Goal: Information Seeking & Learning: Learn about a topic

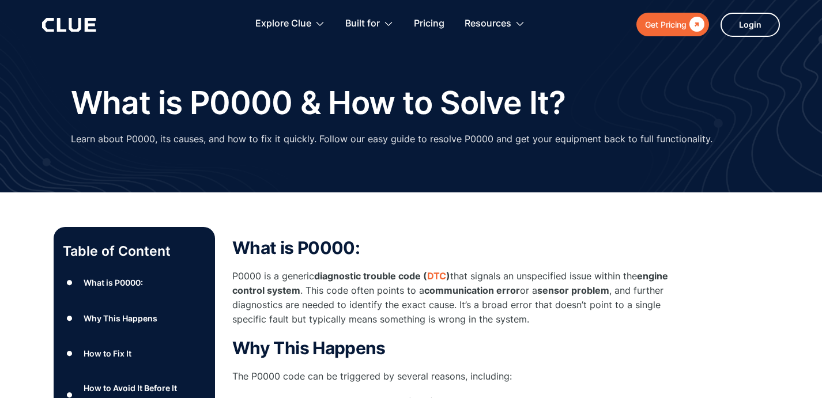
scroll to position [9, 0]
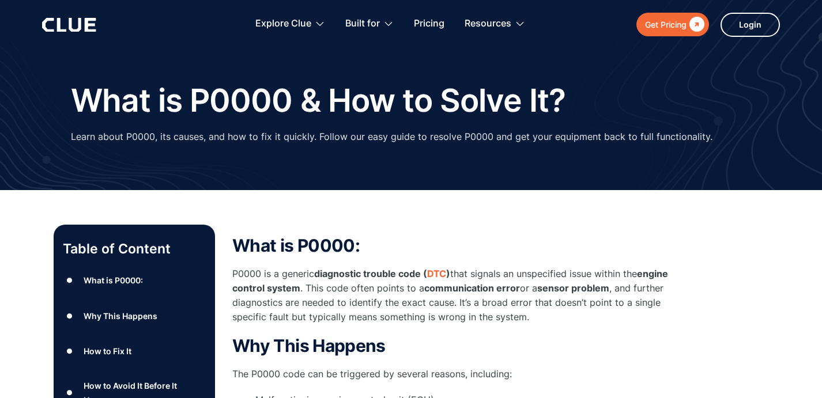
click at [273, 304] on p "P0000 is a generic diagnostic trouble code ( DTC ) that signals an unspecified …" at bounding box center [462, 296] width 461 height 58
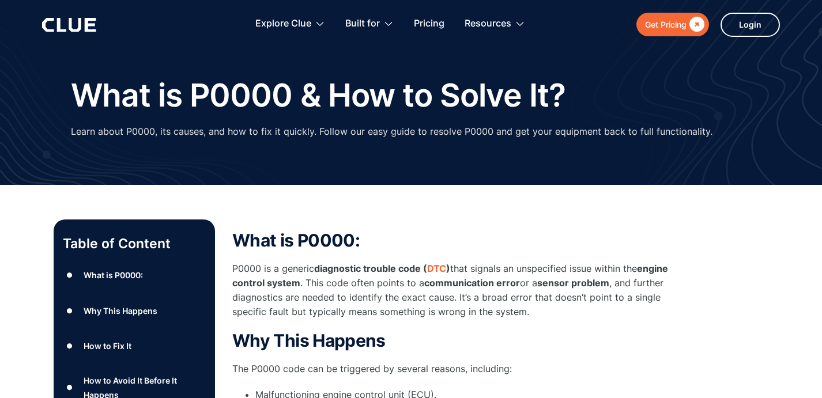
scroll to position [17, 0]
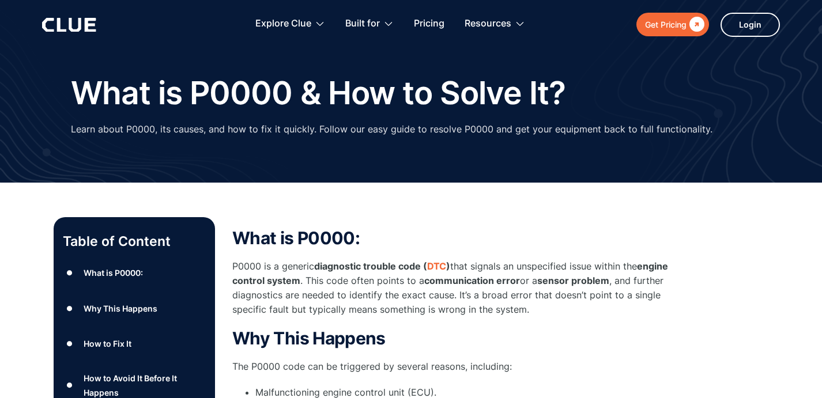
click at [267, 307] on p "P0000 is a generic diagnostic trouble code ( DTC ) that signals an unspecified …" at bounding box center [462, 288] width 461 height 58
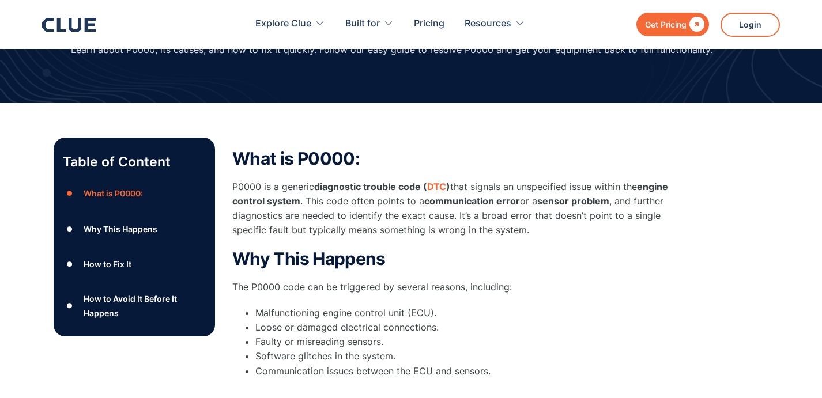
scroll to position [98, 0]
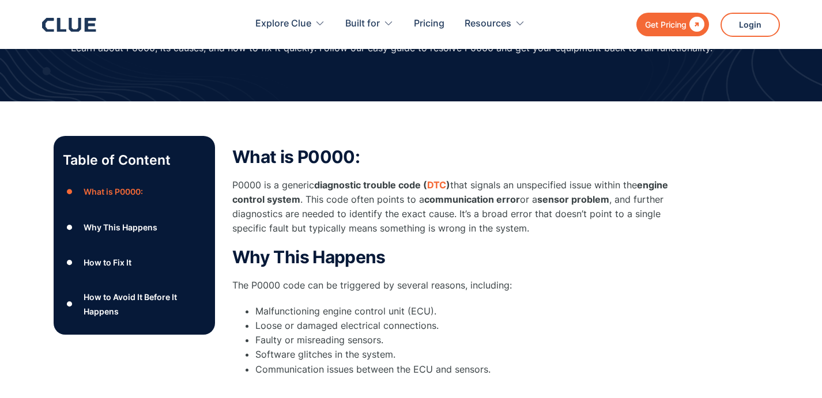
click at [265, 312] on li "Malfunctioning engine control unit (ECU)." at bounding box center [474, 311] width 438 height 14
click at [264, 326] on li "Loose or damaged electrical connections." at bounding box center [474, 326] width 438 height 14
click at [266, 340] on li "Faulty or misreading sensors." at bounding box center [474, 340] width 438 height 14
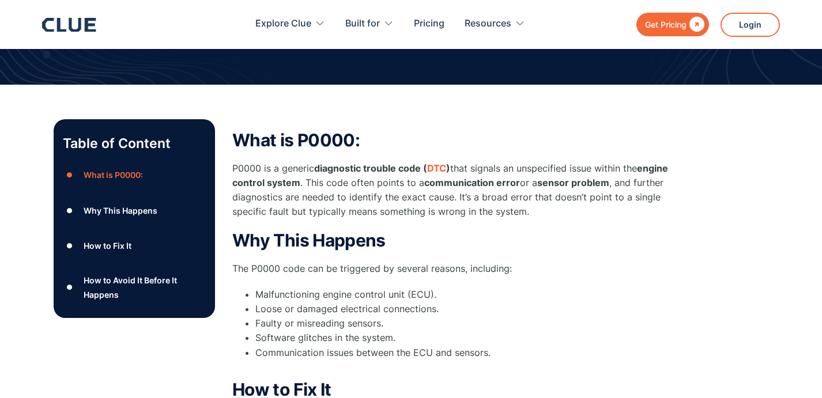
scroll to position [116, 0]
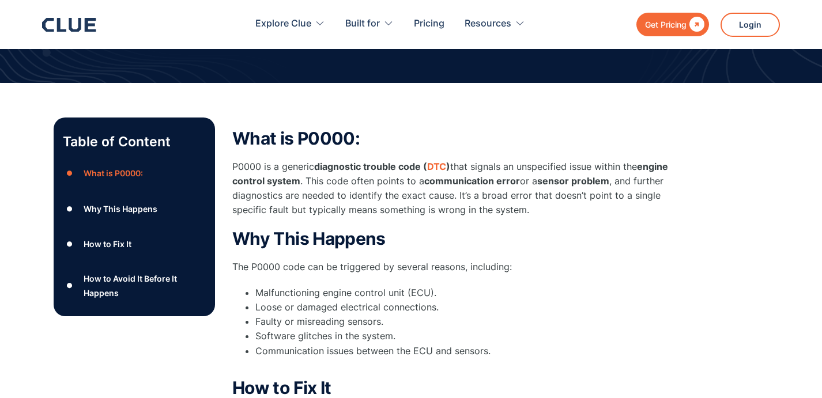
click at [266, 350] on li "Communication issues between the ECU and sensors. ‍" at bounding box center [474, 358] width 438 height 29
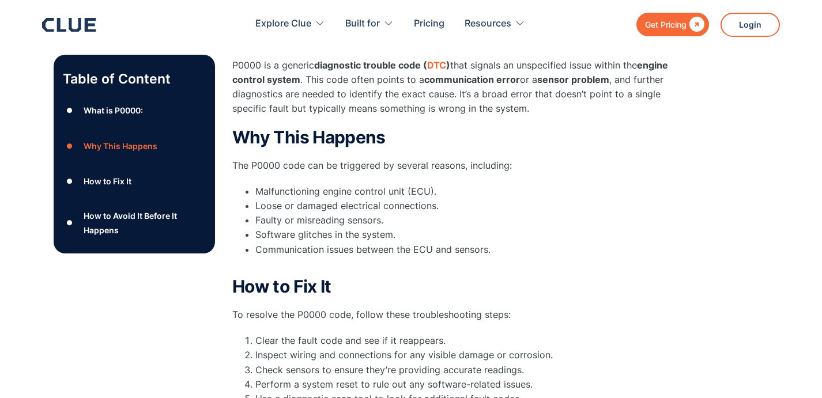
scroll to position [218, 0]
click at [259, 340] on li "Clear the fault code and see if it reappears." at bounding box center [474, 340] width 438 height 14
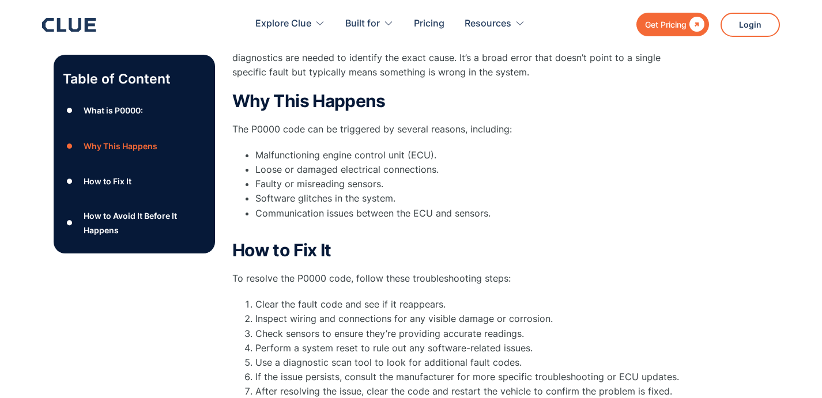
scroll to position [256, 0]
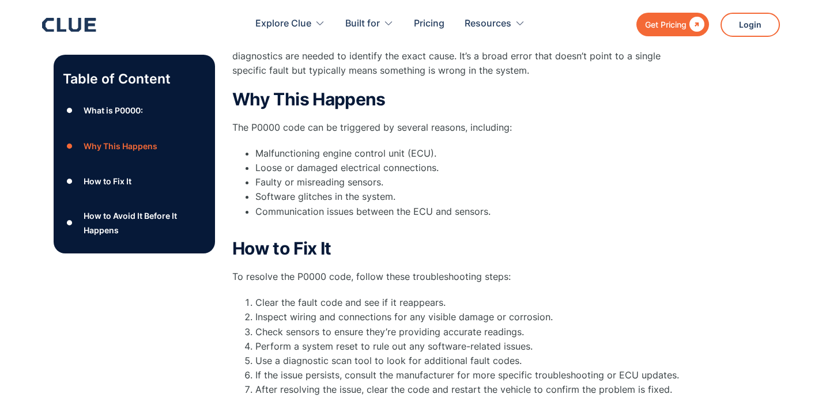
click at [258, 345] on li "Perform a system reset to rule out any software-related issues." at bounding box center [474, 346] width 438 height 14
click at [260, 364] on li "Use a diagnostic scan tool to look for additional fault codes." at bounding box center [474, 361] width 438 height 14
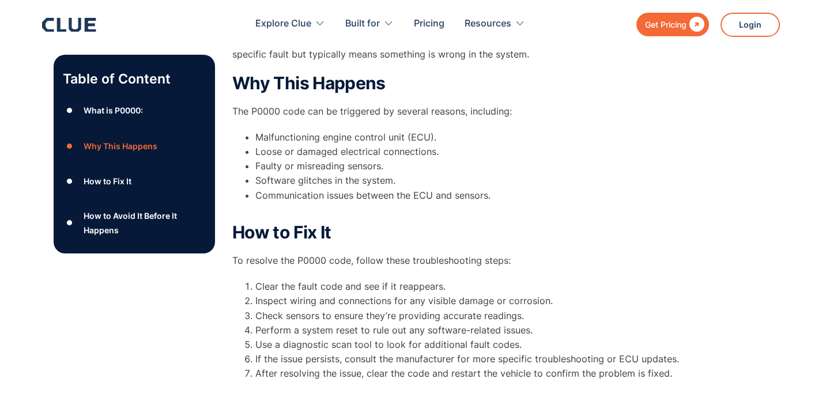
scroll to position [276, 0]
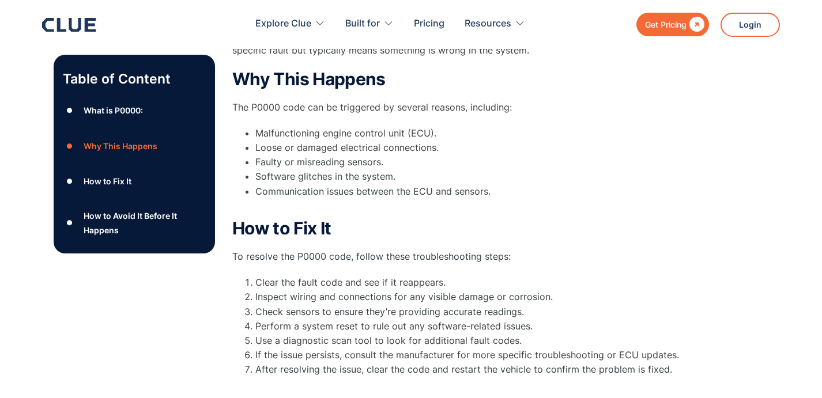
click at [256, 354] on li "If the issue persists, consult the manufacturer for more specific troubleshooti…" at bounding box center [474, 355] width 438 height 14
click at [259, 370] on li "After resolving the issue, clear the code and restart the vehicle to confirm th…" at bounding box center [474, 376] width 438 height 29
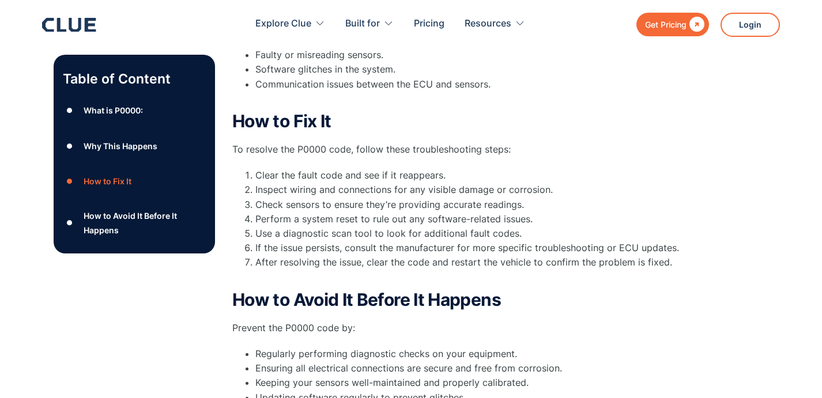
scroll to position [385, 0]
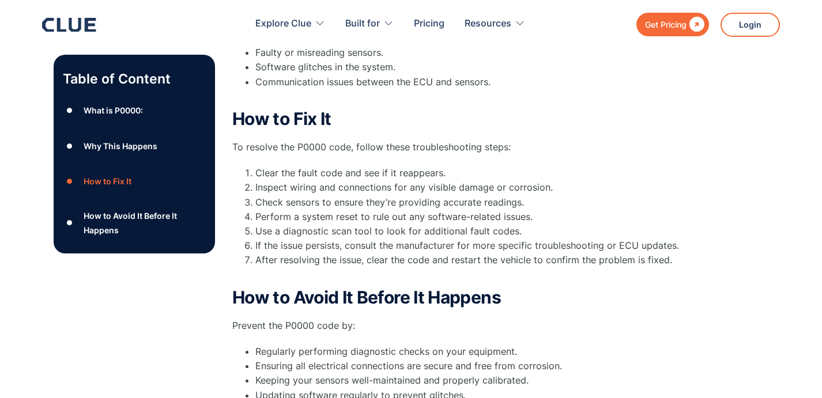
click at [258, 365] on li "Ensuring all electrical connections are secure and free from corrosion." at bounding box center [474, 366] width 438 height 14
click at [262, 381] on li "Keeping your sensors well-maintained and properly calibrated." at bounding box center [474, 380] width 438 height 14
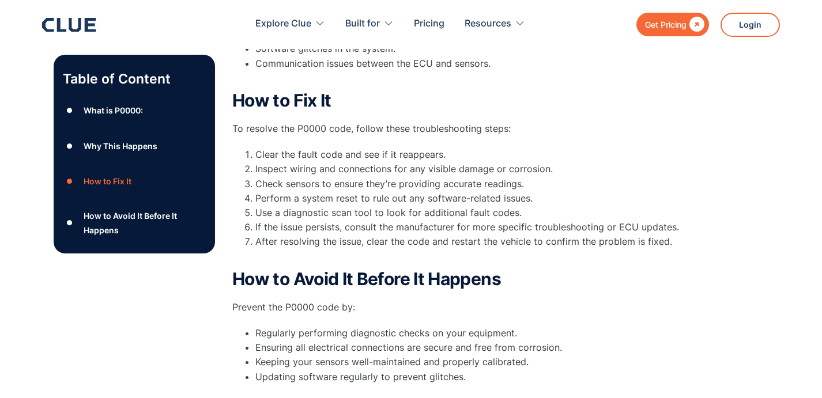
scroll to position [405, 0]
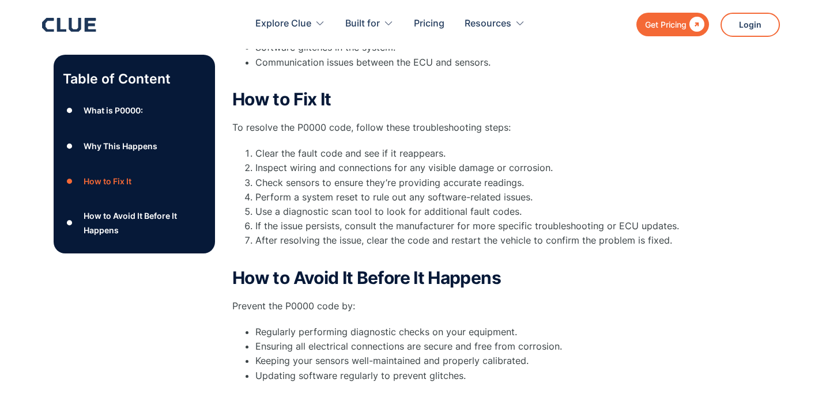
click at [260, 379] on li "Updating software regularly to prevent glitches." at bounding box center [474, 376] width 438 height 14
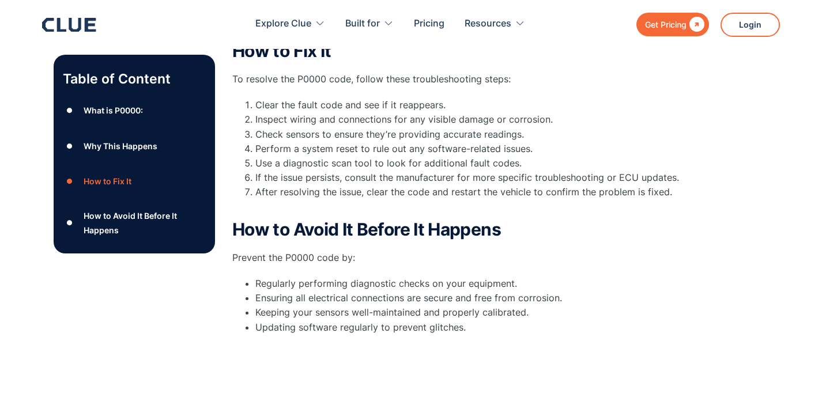
scroll to position [453, 0]
